Goal: Task Accomplishment & Management: Manage account settings

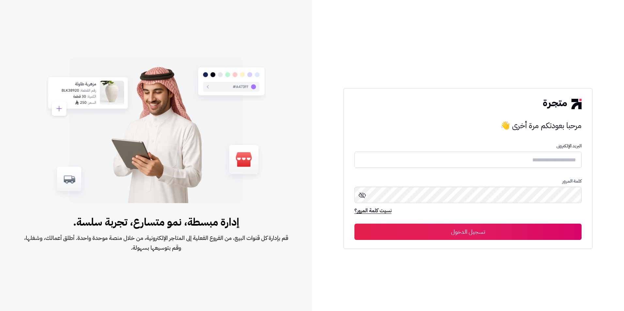
type input "*******"
click at [490, 237] on button "تسجيل الدخول" at bounding box center [467, 232] width 227 height 16
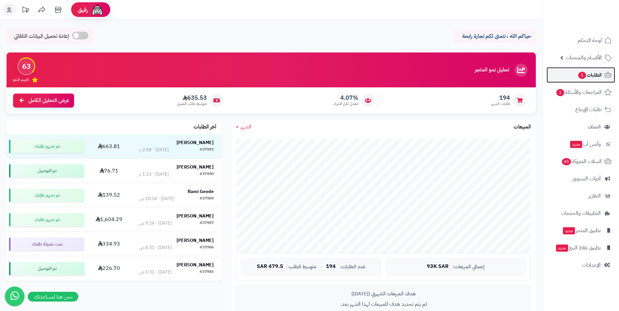
click at [593, 71] on span "الطلبات 1" at bounding box center [590, 75] width 24 height 9
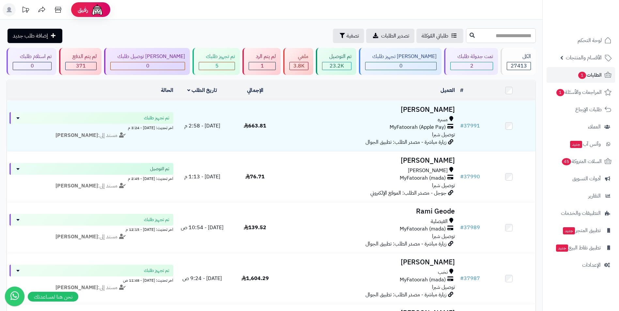
click at [507, 34] on input "text" at bounding box center [501, 35] width 70 height 15
type input "****"
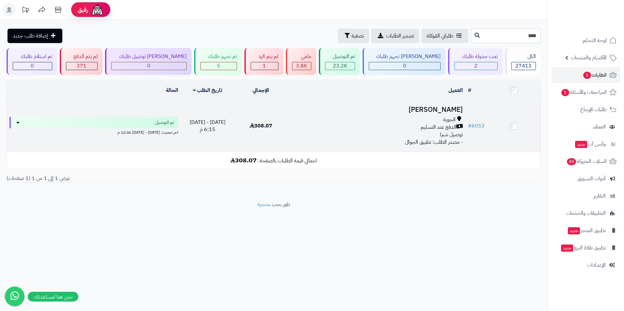
click at [357, 131] on div "الحوية الدفع عند التسليم توصيل شبرا" at bounding box center [376, 127] width 172 height 23
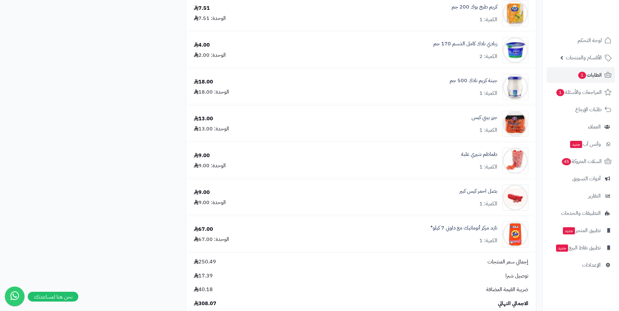
scroll to position [8, 0]
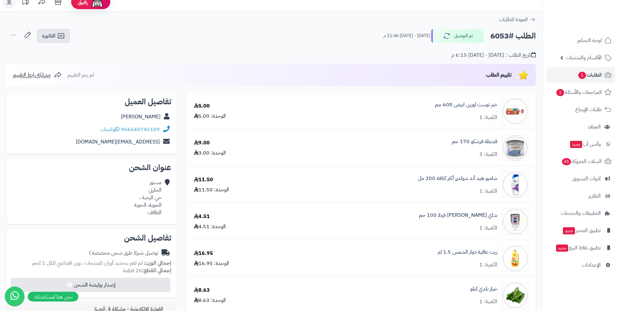
click at [536, 20] on div "العودة للطلبات" at bounding box center [271, 20] width 542 height 8
click at [532, 20] on icon at bounding box center [532, 19] width 7 height 7
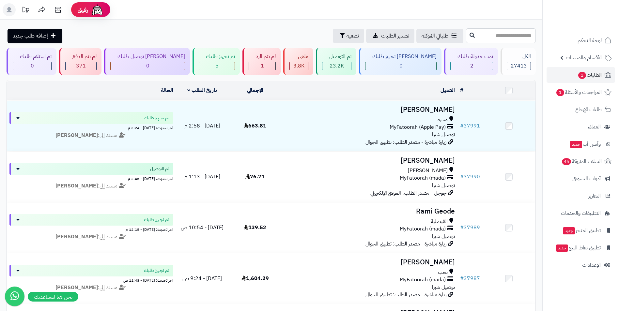
click at [494, 36] on input "text" at bounding box center [501, 35] width 70 height 15
drag, startPoint x: 0, startPoint y: 0, endPoint x: 494, endPoint y: 36, distance: 494.8
click at [494, 36] on input "text" at bounding box center [501, 35] width 70 height 15
type input "*****"
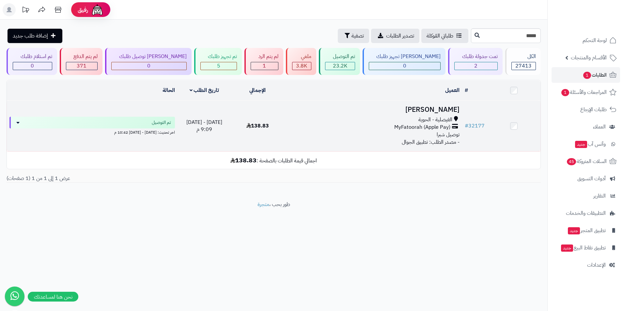
click at [380, 147] on td "محمد العتيبي الفيصلية - الحوية MyFatoorah (Apple Pay) توصيل شبرا - مصدر الطلب: …" at bounding box center [373, 126] width 178 height 51
click at [353, 124] on div "MyFatoorah (Apple Pay)" at bounding box center [373, 128] width 172 height 8
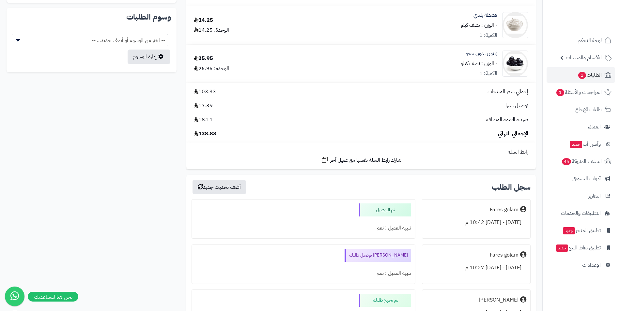
scroll to position [463, 0]
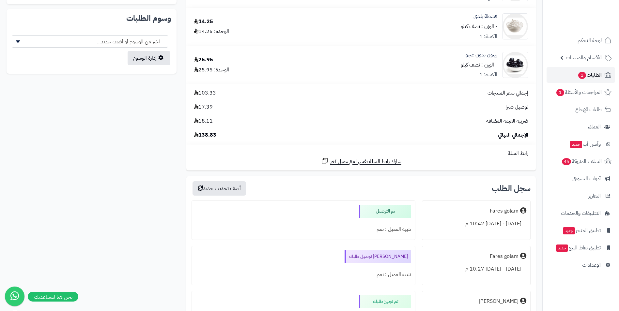
click at [593, 76] on span "الطلبات 1" at bounding box center [590, 75] width 24 height 9
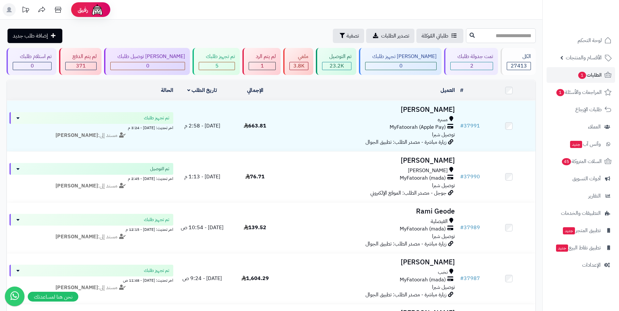
click at [496, 35] on input "text" at bounding box center [501, 35] width 70 height 15
type input "*****"
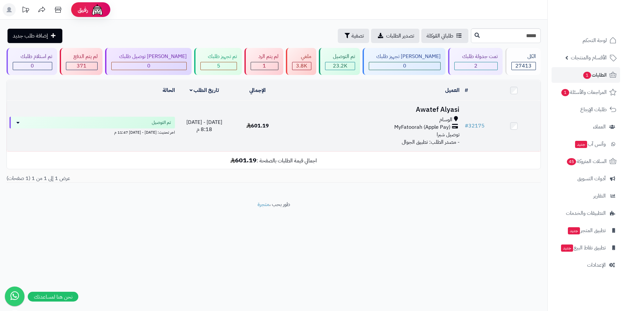
click at [402, 120] on div "الوسام" at bounding box center [373, 120] width 172 height 8
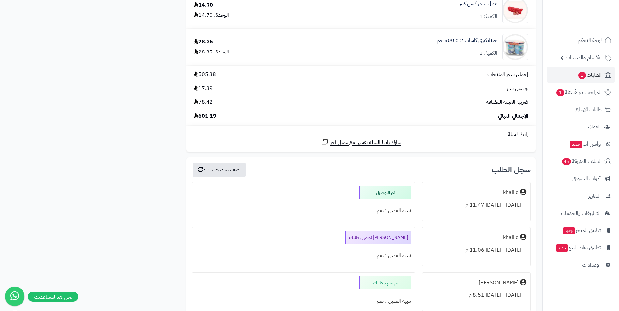
scroll to position [940, 0]
